Goal: Book appointment/travel/reservation

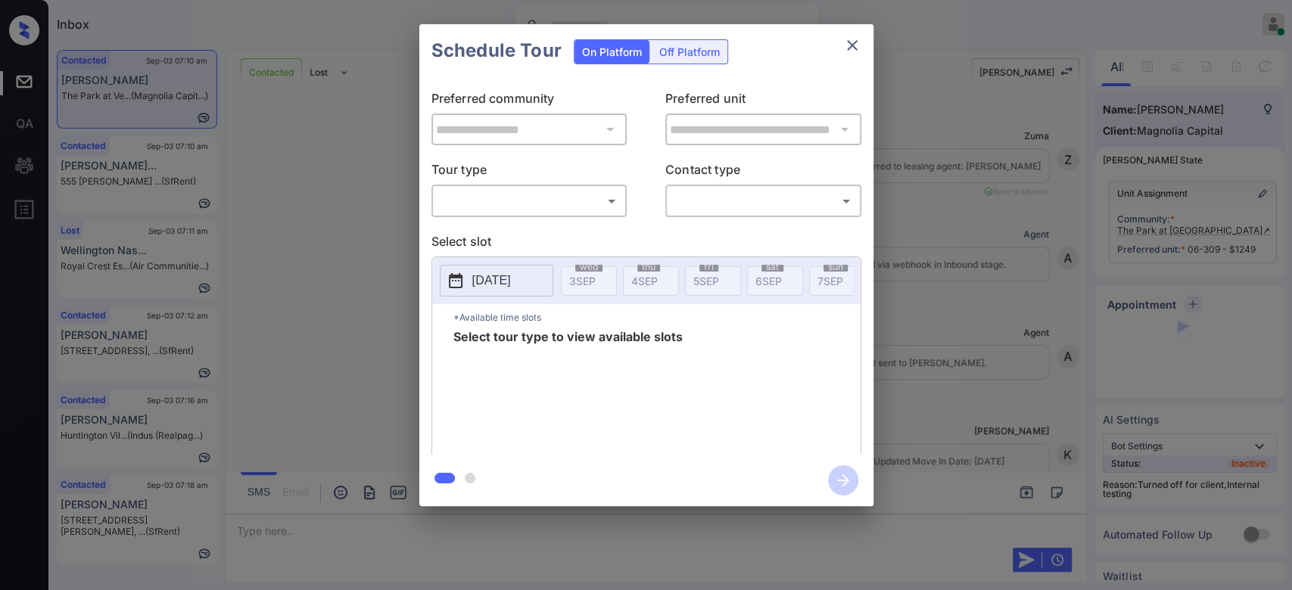
scroll to position [2157, 0]
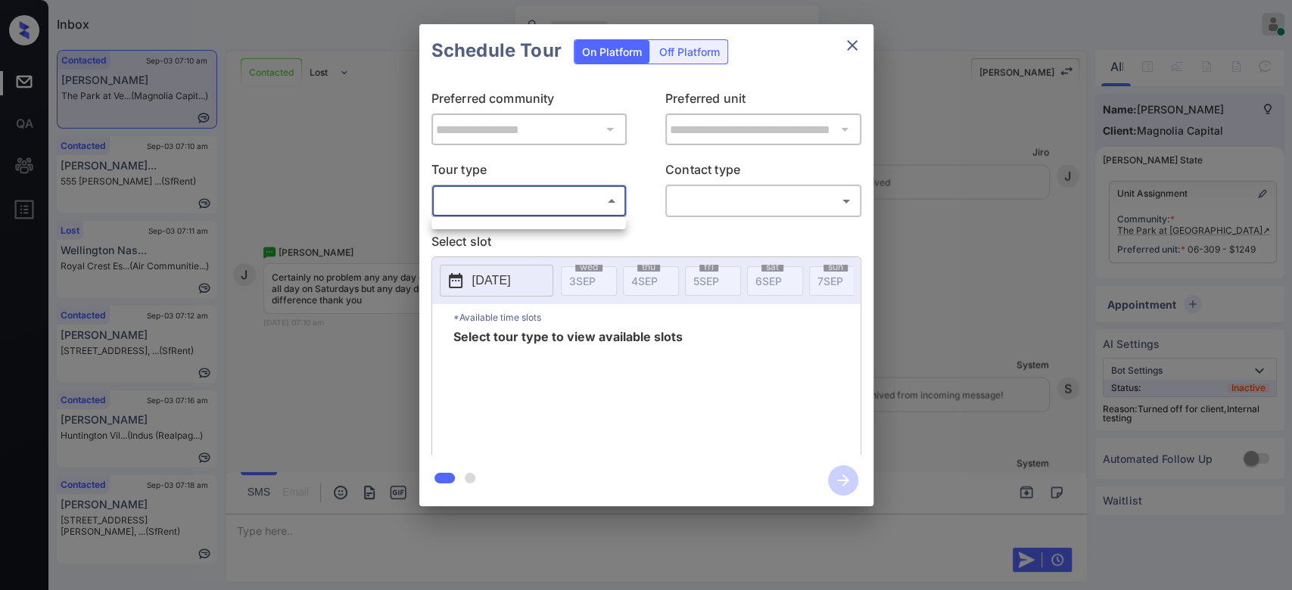
click at [615, 196] on body "Inbox Mukesh Online Set yourself offline Set yourself on break Profile Switch t…" at bounding box center [646, 295] width 1292 height 590
click at [532, 218] on ul at bounding box center [529, 221] width 195 height 8
click at [849, 45] on div at bounding box center [646, 295] width 1292 height 590
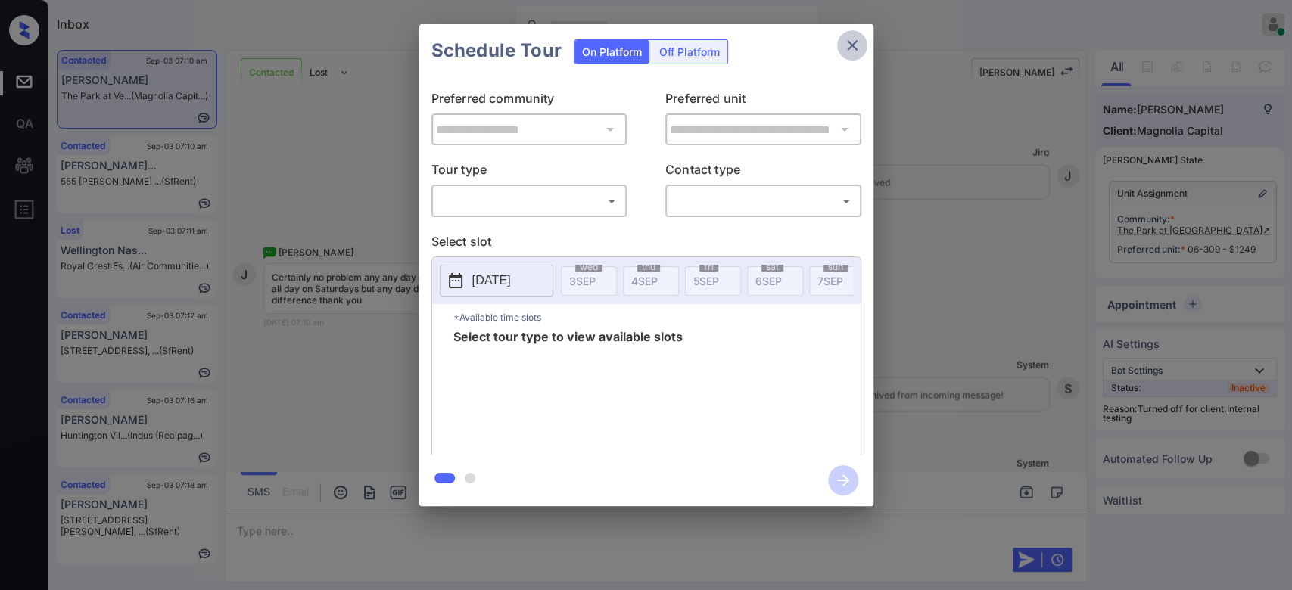
click at [849, 45] on icon "close" at bounding box center [852, 45] width 18 height 18
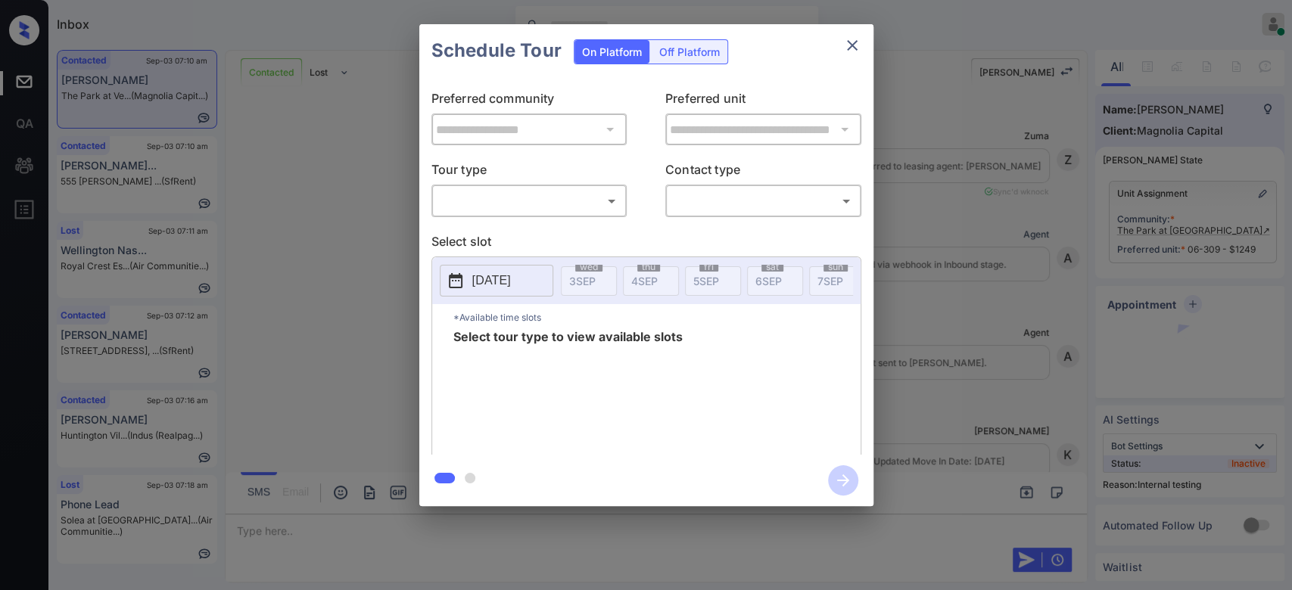
scroll to position [2210, 0]
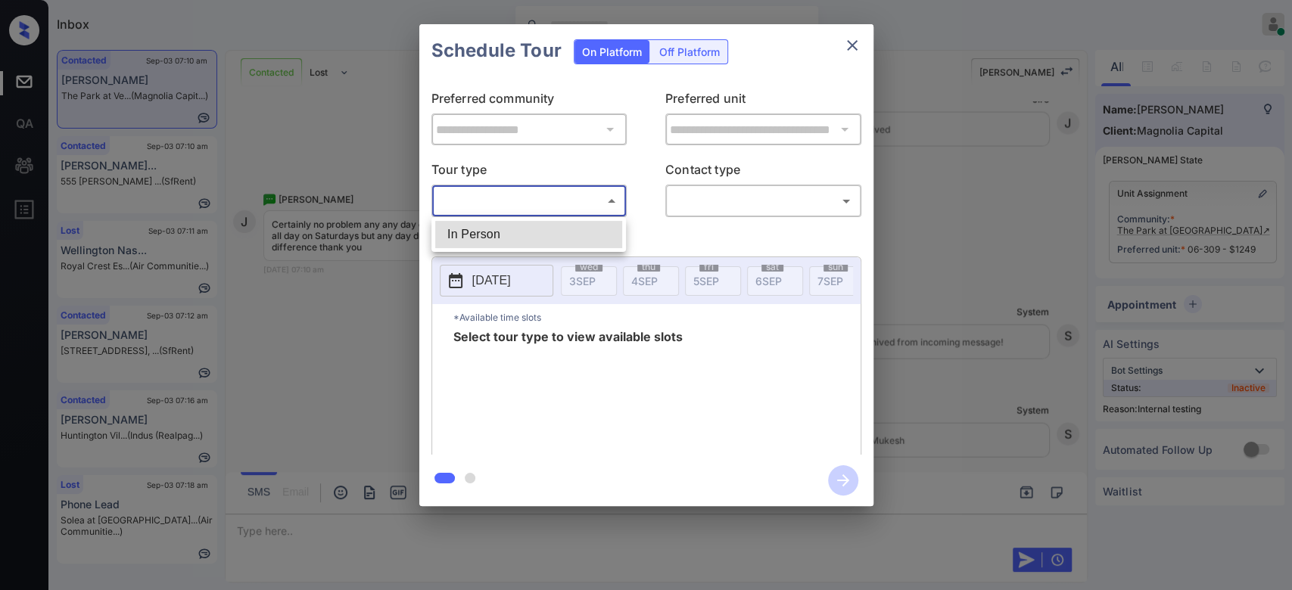
click at [581, 206] on body "Inbox Mukesh Online Set yourself offline Set yourself on break Profile Switch t…" at bounding box center [646, 295] width 1292 height 590
click at [536, 232] on li "In Person" at bounding box center [528, 234] width 187 height 27
type input "********"
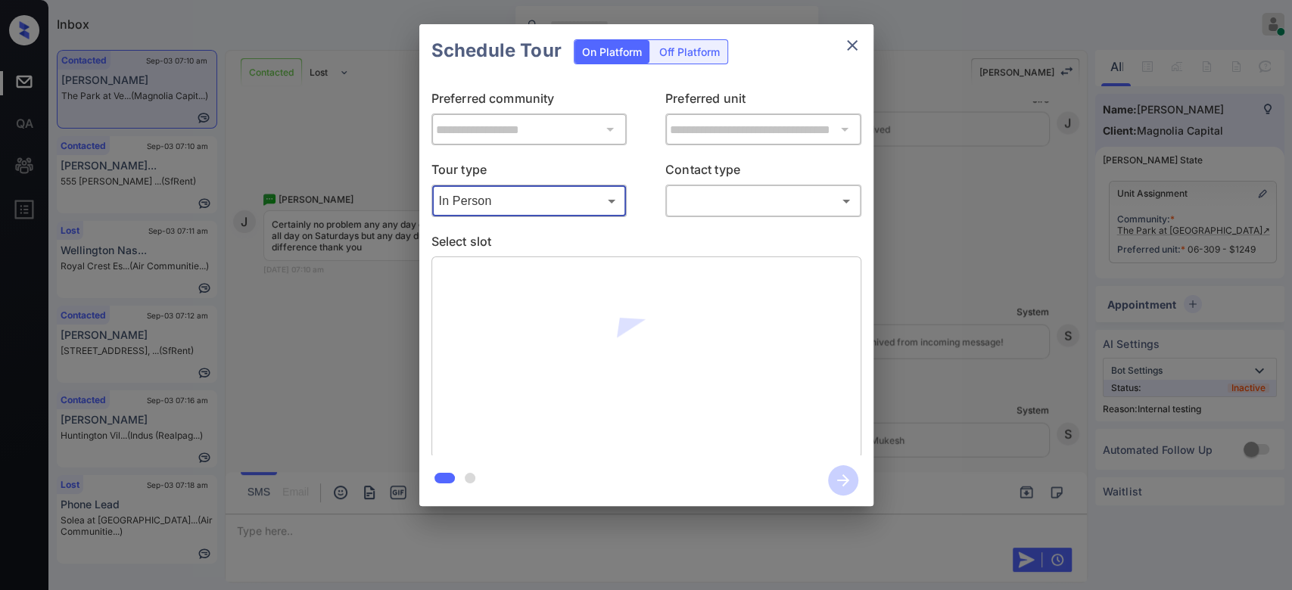
click at [705, 210] on body "Inbox Mukesh Online Set yourself offline Set yourself on break Profile Switch t…" at bounding box center [646, 295] width 1292 height 590
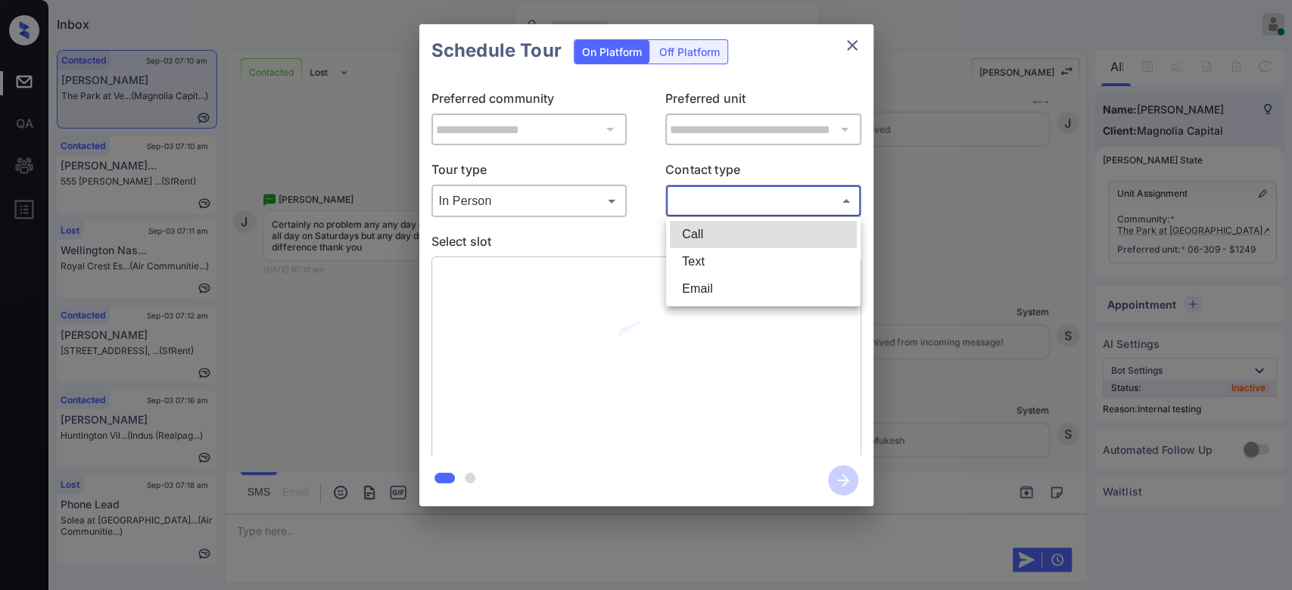
click at [706, 265] on li "Text" at bounding box center [763, 261] width 187 height 27
type input "****"
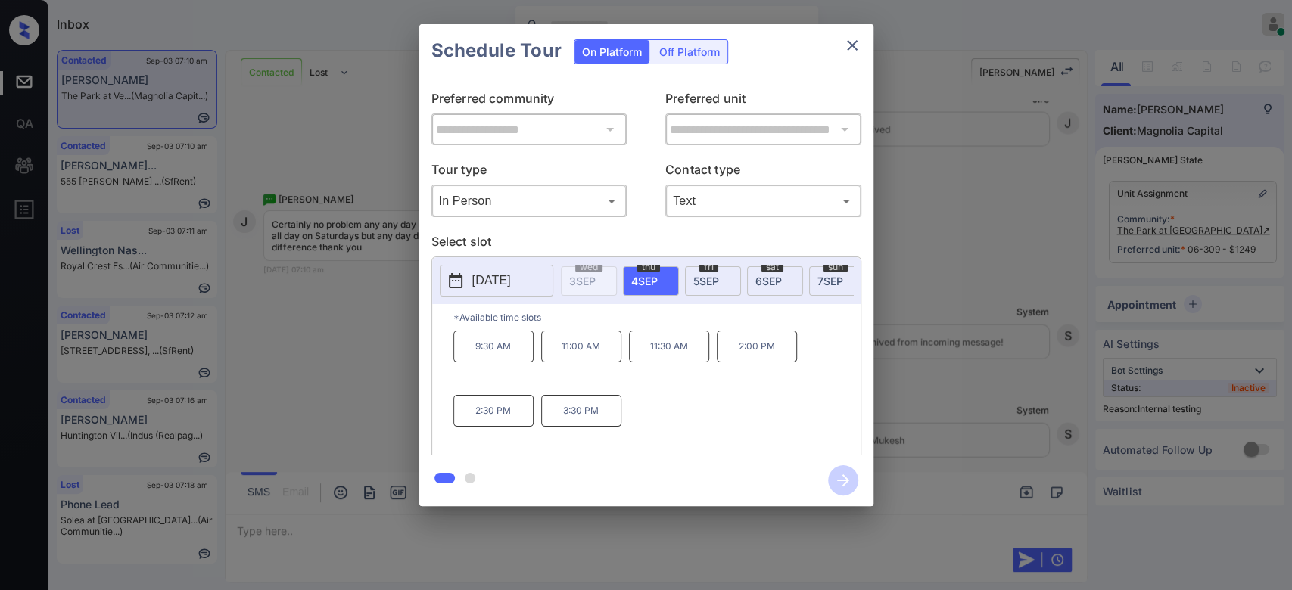
click at [511, 281] on p "2025-09-04" at bounding box center [491, 281] width 39 height 18
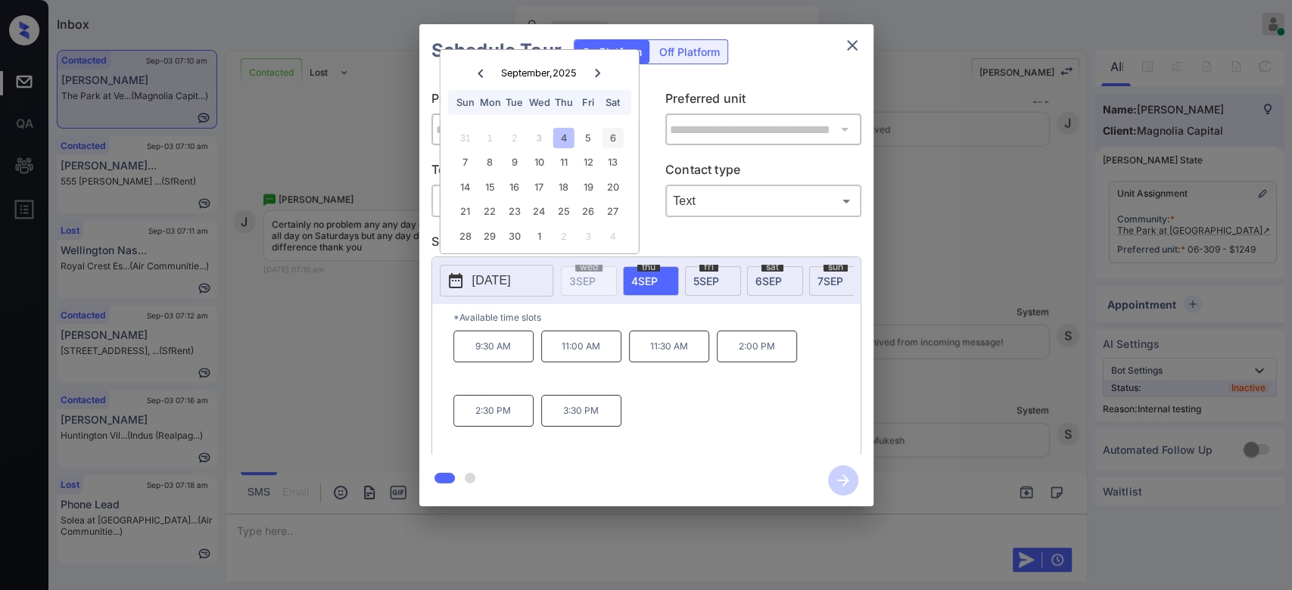
click at [610, 138] on div "6" at bounding box center [613, 138] width 20 height 20
click at [581, 136] on div "5" at bounding box center [588, 138] width 20 height 20
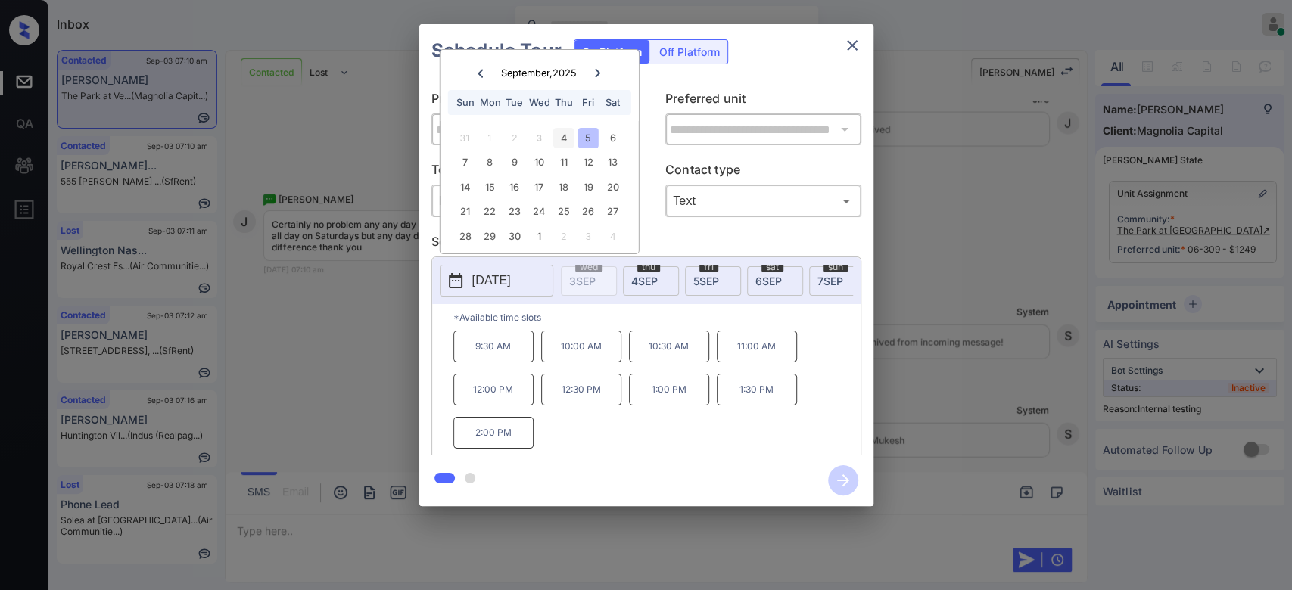
click at [558, 129] on div "4" at bounding box center [563, 138] width 20 height 20
click at [608, 139] on div "6" at bounding box center [613, 138] width 20 height 20
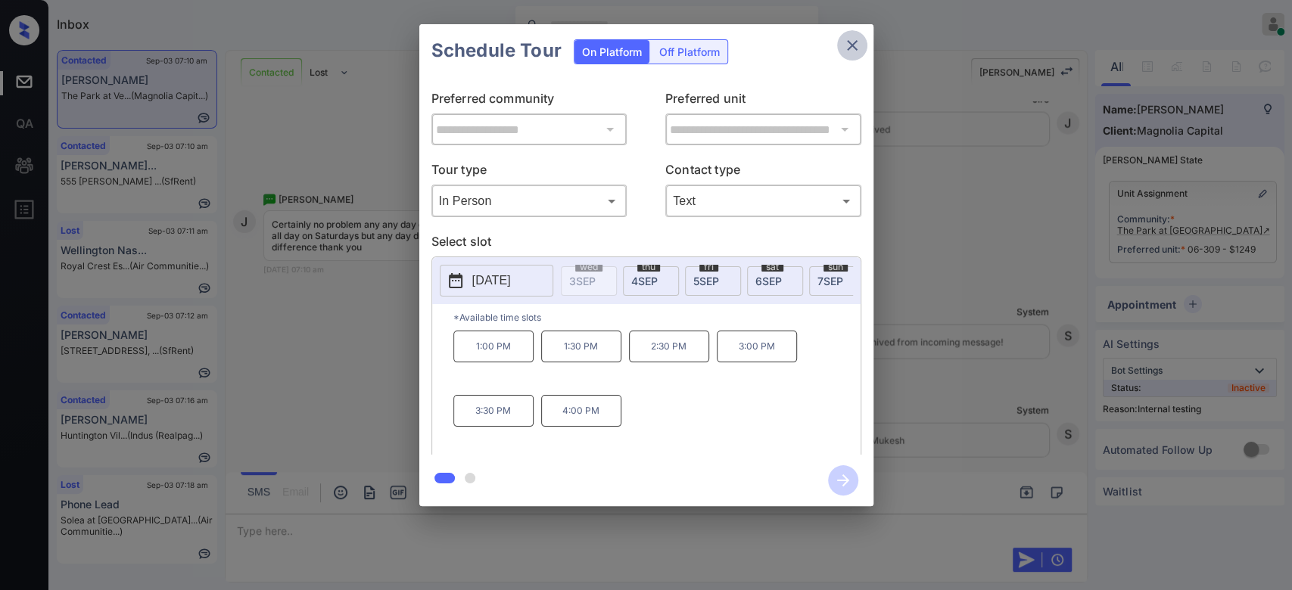
click at [849, 53] on icon "close" at bounding box center [852, 45] width 18 height 18
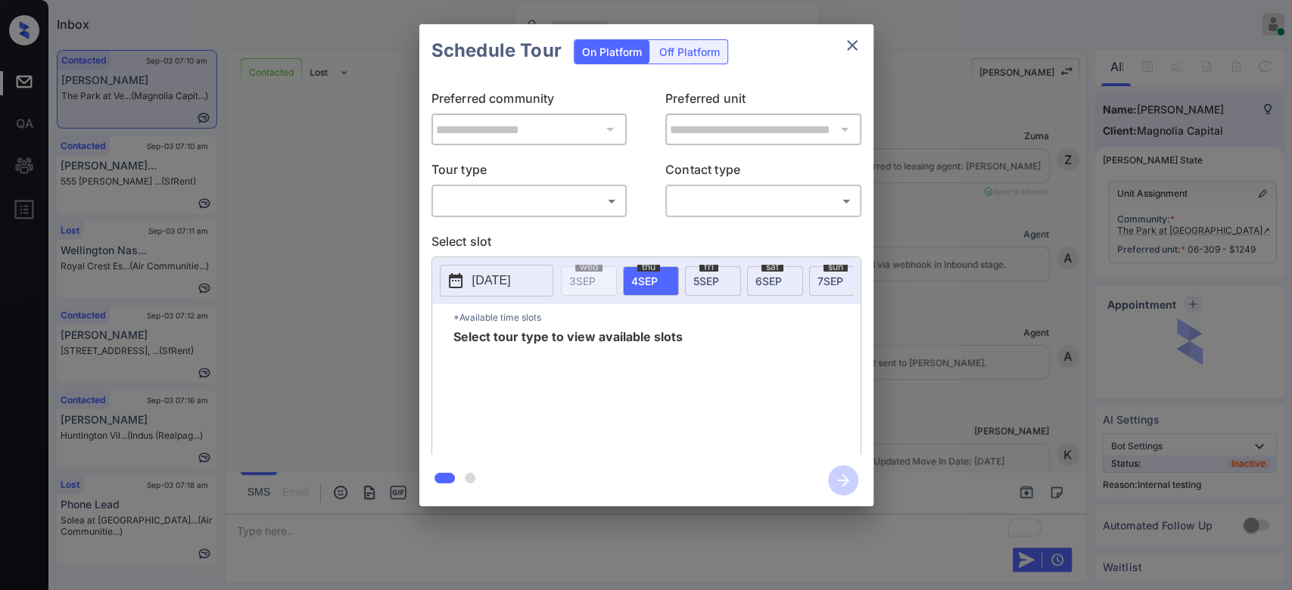
scroll to position [2210, 0]
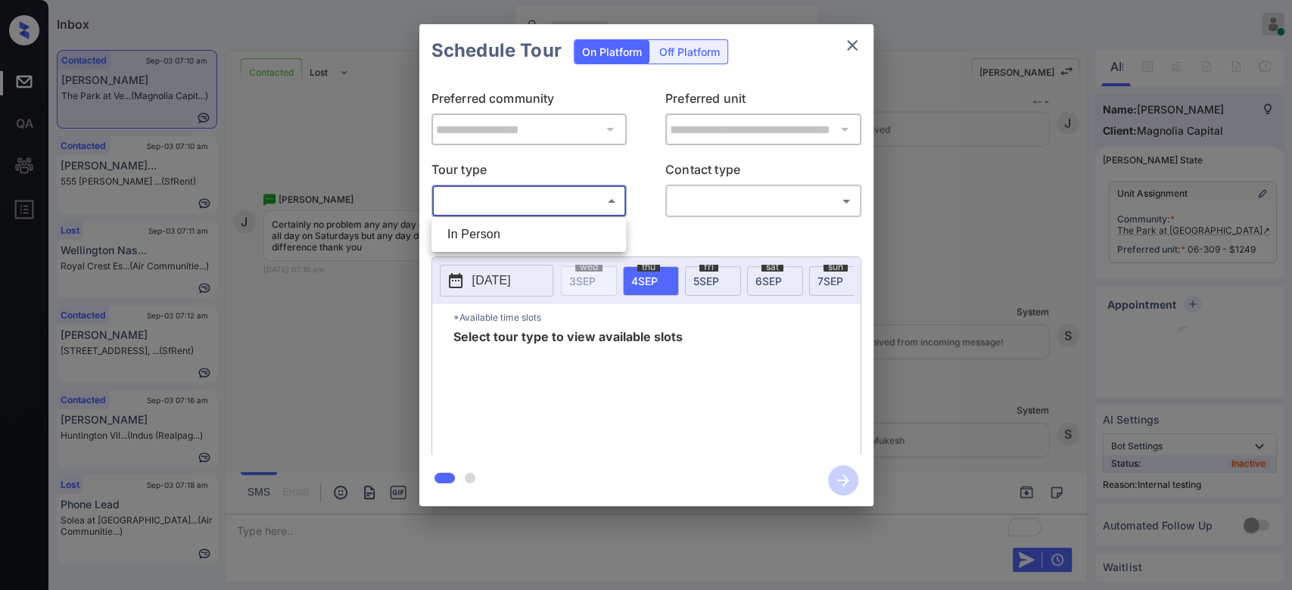
click at [608, 202] on body "Inbox Mukesh Online Set yourself offline Set yourself on break Profile Switch t…" at bounding box center [646, 295] width 1292 height 590
click at [463, 230] on li "In Person" at bounding box center [528, 234] width 187 height 27
type input "********"
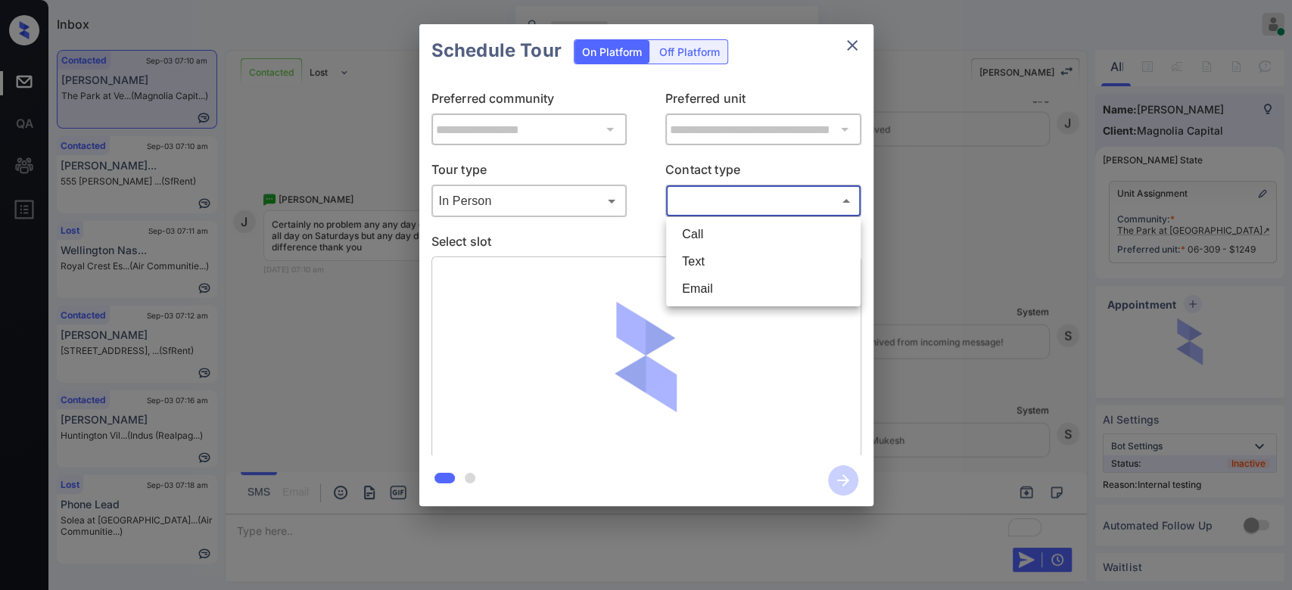
click at [721, 197] on body "Inbox Mukesh Online Set yourself offline Set yourself on break Profile Switch t…" at bounding box center [646, 295] width 1292 height 590
click at [715, 274] on li "Text" at bounding box center [763, 261] width 187 height 27
type input "****"
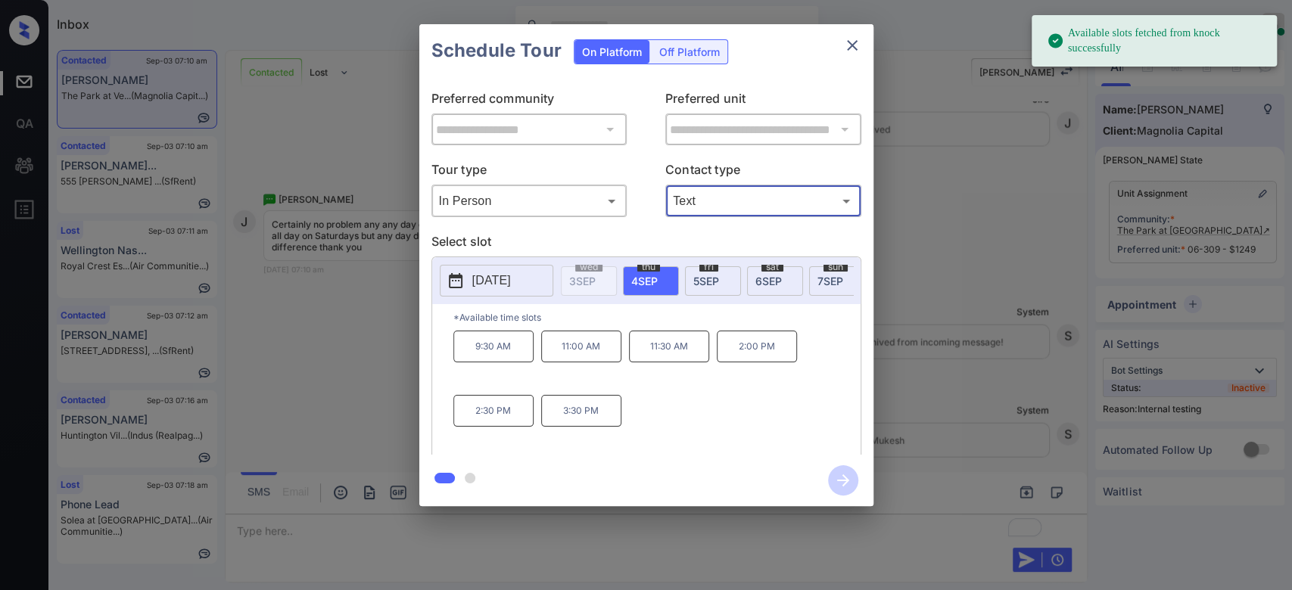
click at [759, 275] on span "6 SEP" at bounding box center [769, 281] width 26 height 13
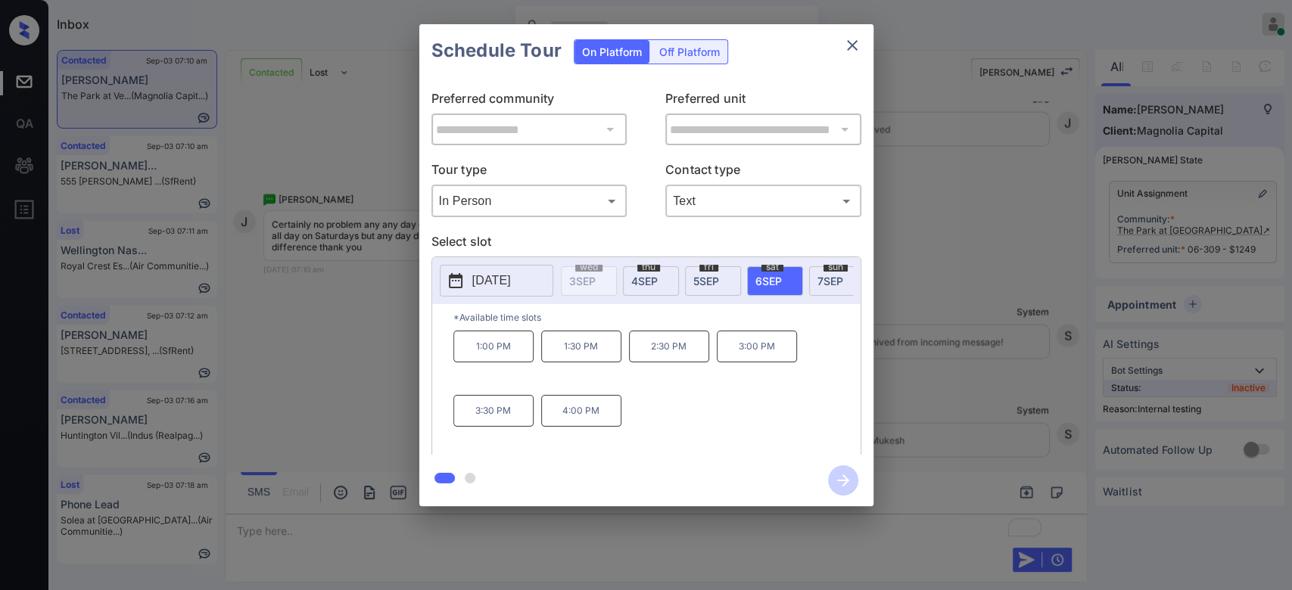
click at [500, 344] on p "1:00 PM" at bounding box center [493, 347] width 80 height 32
click at [828, 462] on button "button" at bounding box center [843, 480] width 48 height 39
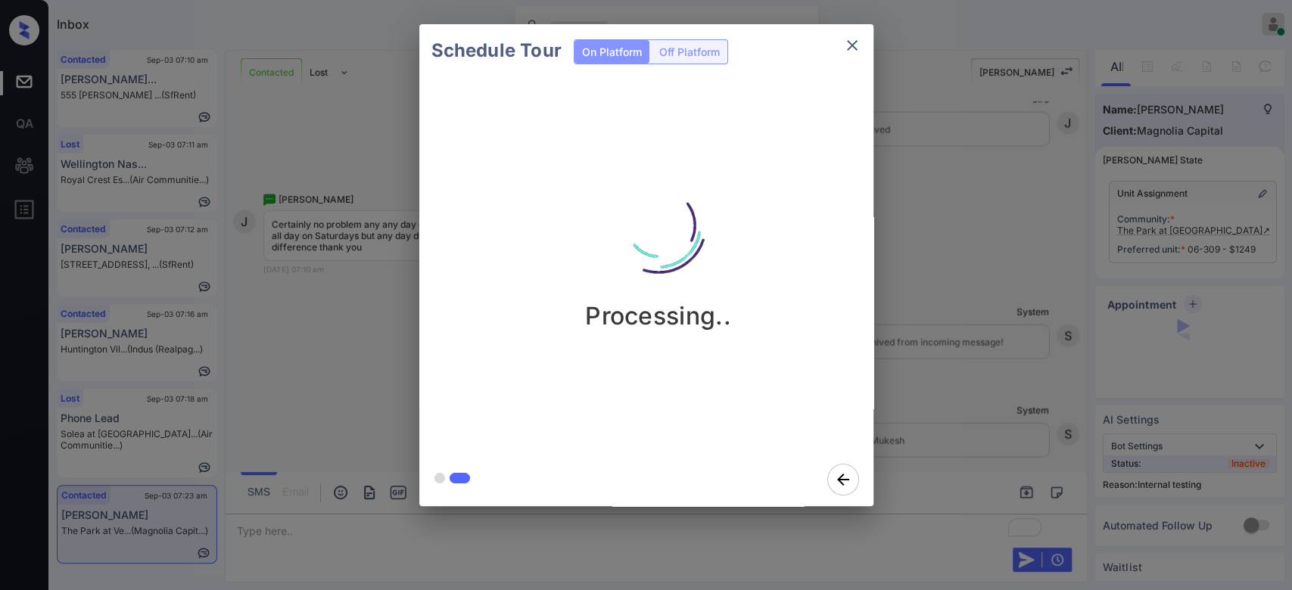
click at [933, 165] on div "Schedule Tour On Platform Off Platform Processing.." at bounding box center [646, 265] width 1292 height 531
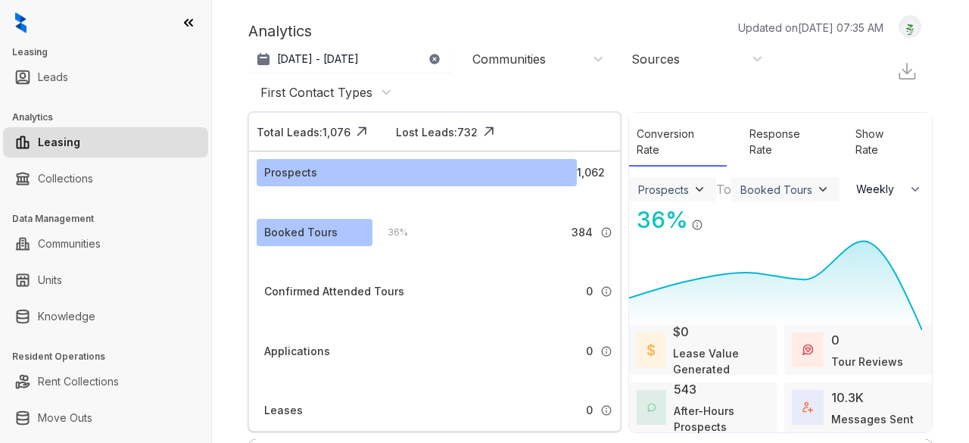
select select "******"
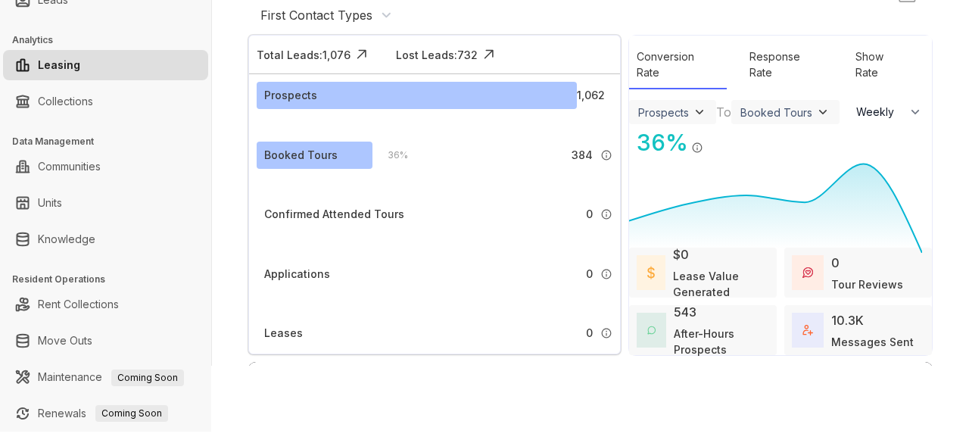
scroll to position [80, 0]
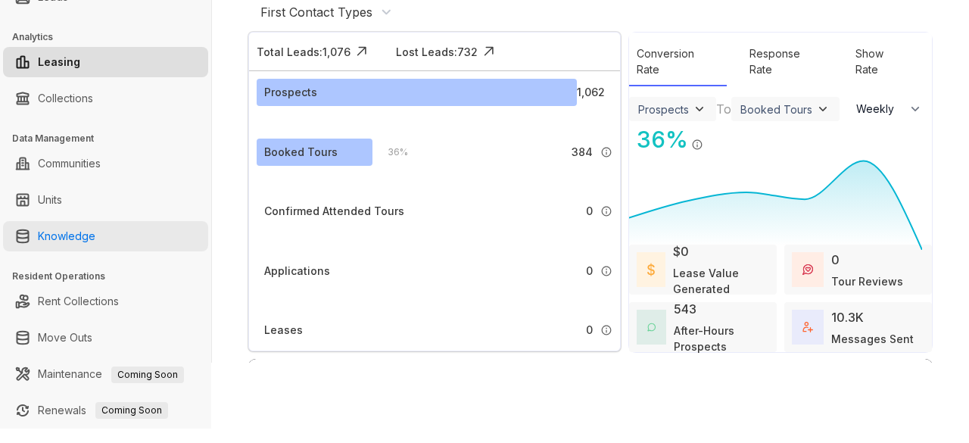
click at [89, 248] on link "Knowledge" at bounding box center [67, 236] width 58 height 30
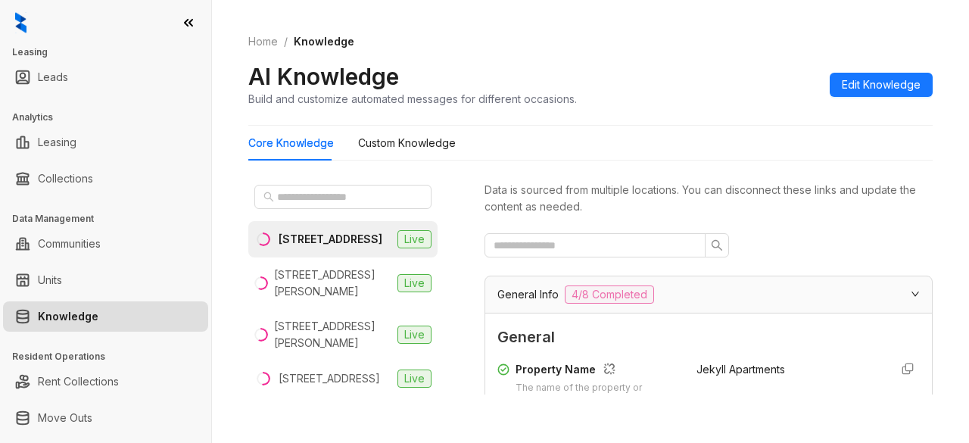
click at [191, 23] on icon at bounding box center [189, 23] width 8 height 6
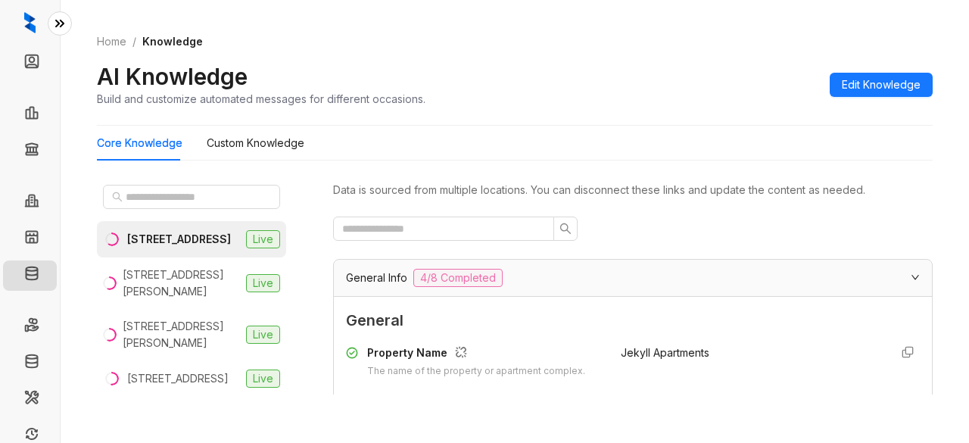
click at [67, 20] on icon at bounding box center [59, 23] width 15 height 15
